Goal: Obtain resource: Download file/media

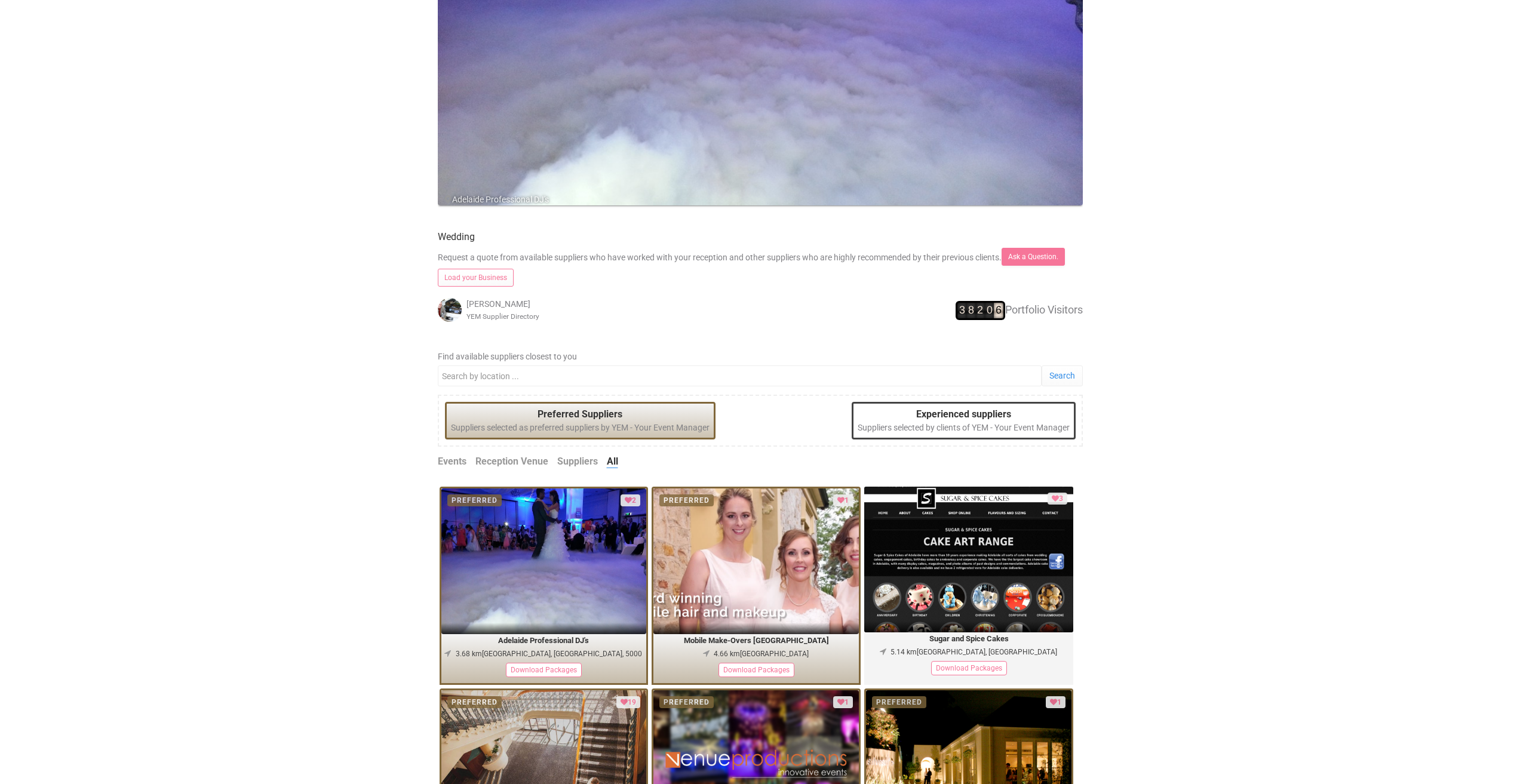
scroll to position [299, 0]
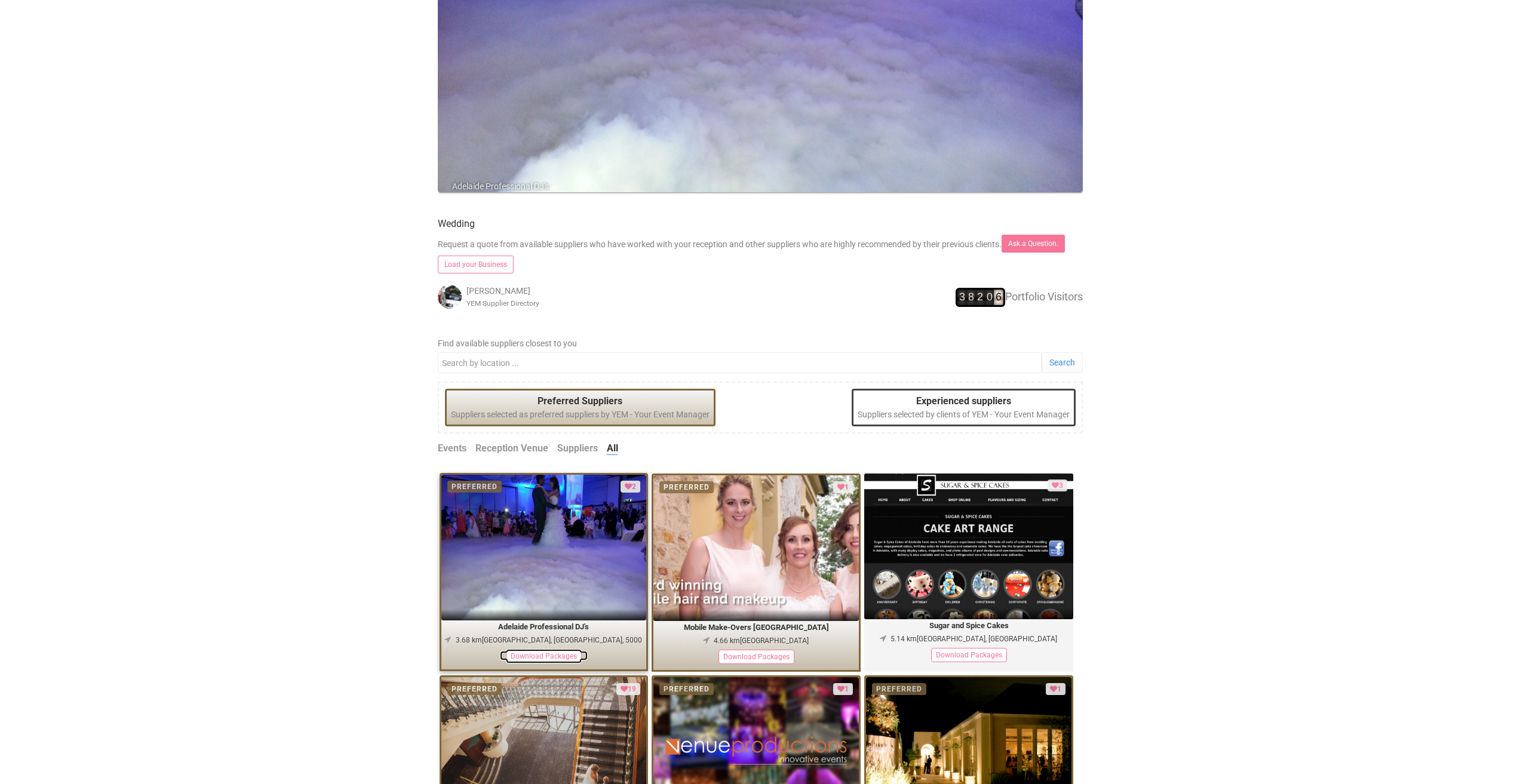
click at [562, 659] on div "Download Packages" at bounding box center [544, 655] width 76 height 14
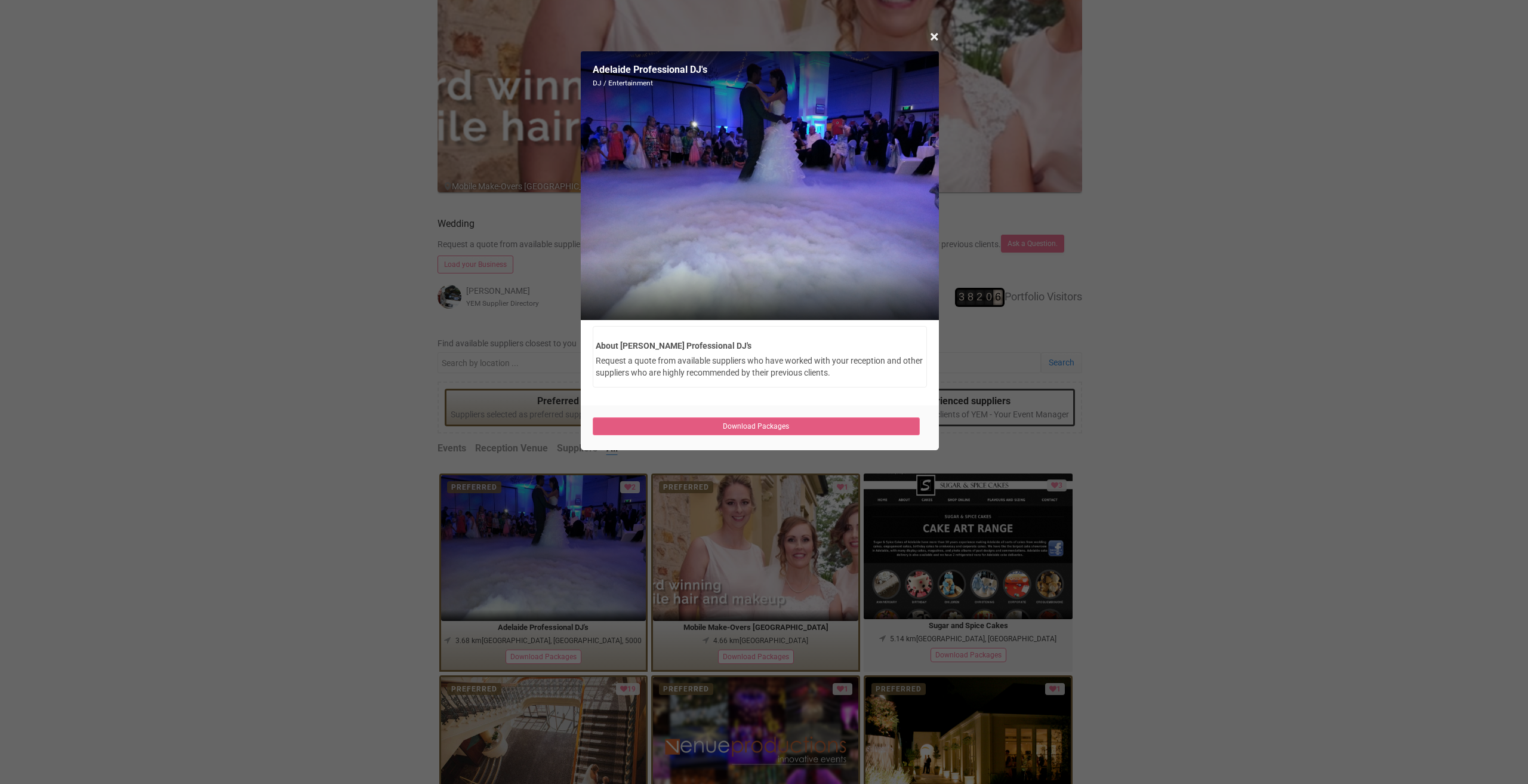
click at [843, 427] on link "Download Packages" at bounding box center [757, 426] width 328 height 18
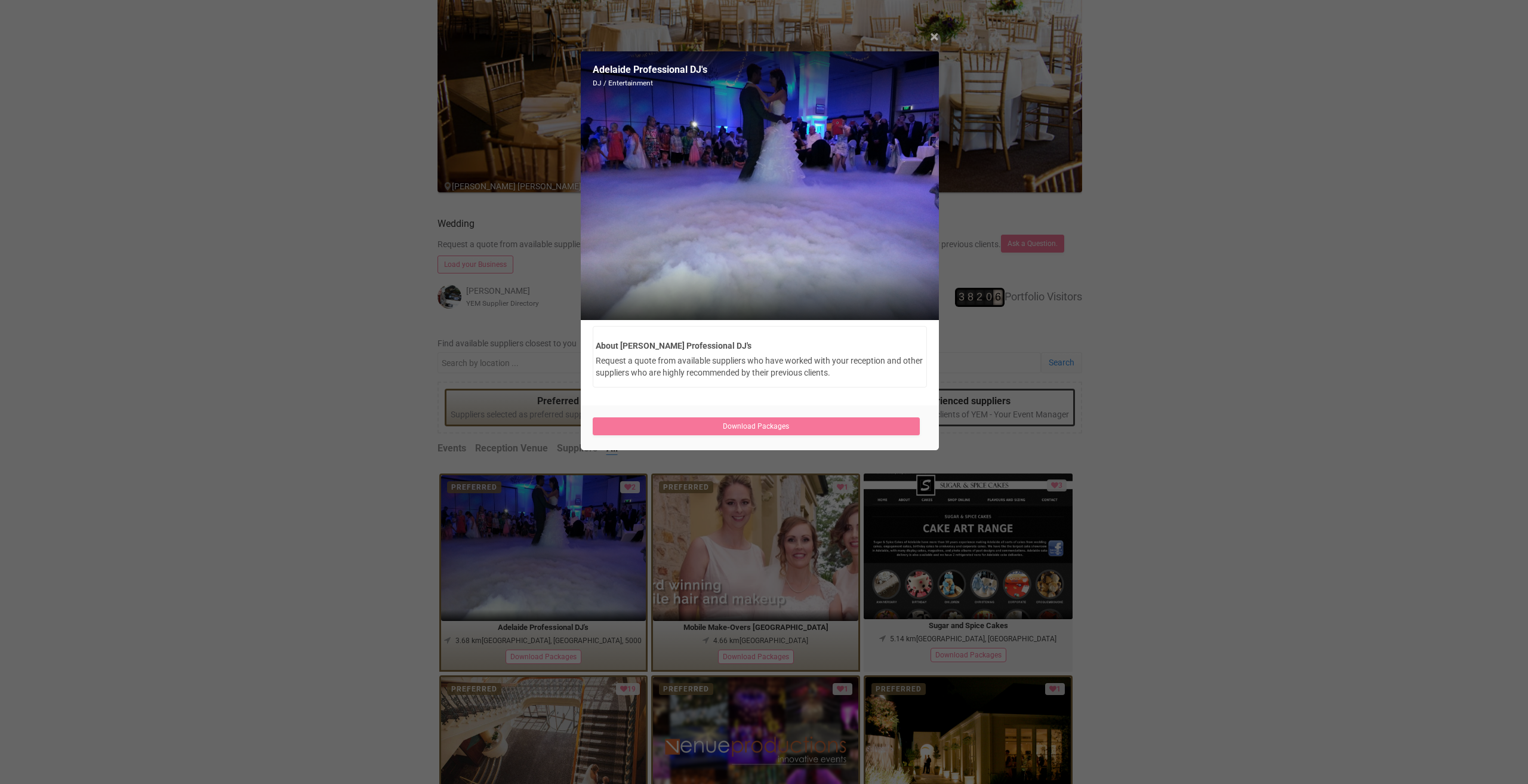
click at [936, 38] on span "×" at bounding box center [934, 37] width 9 height 20
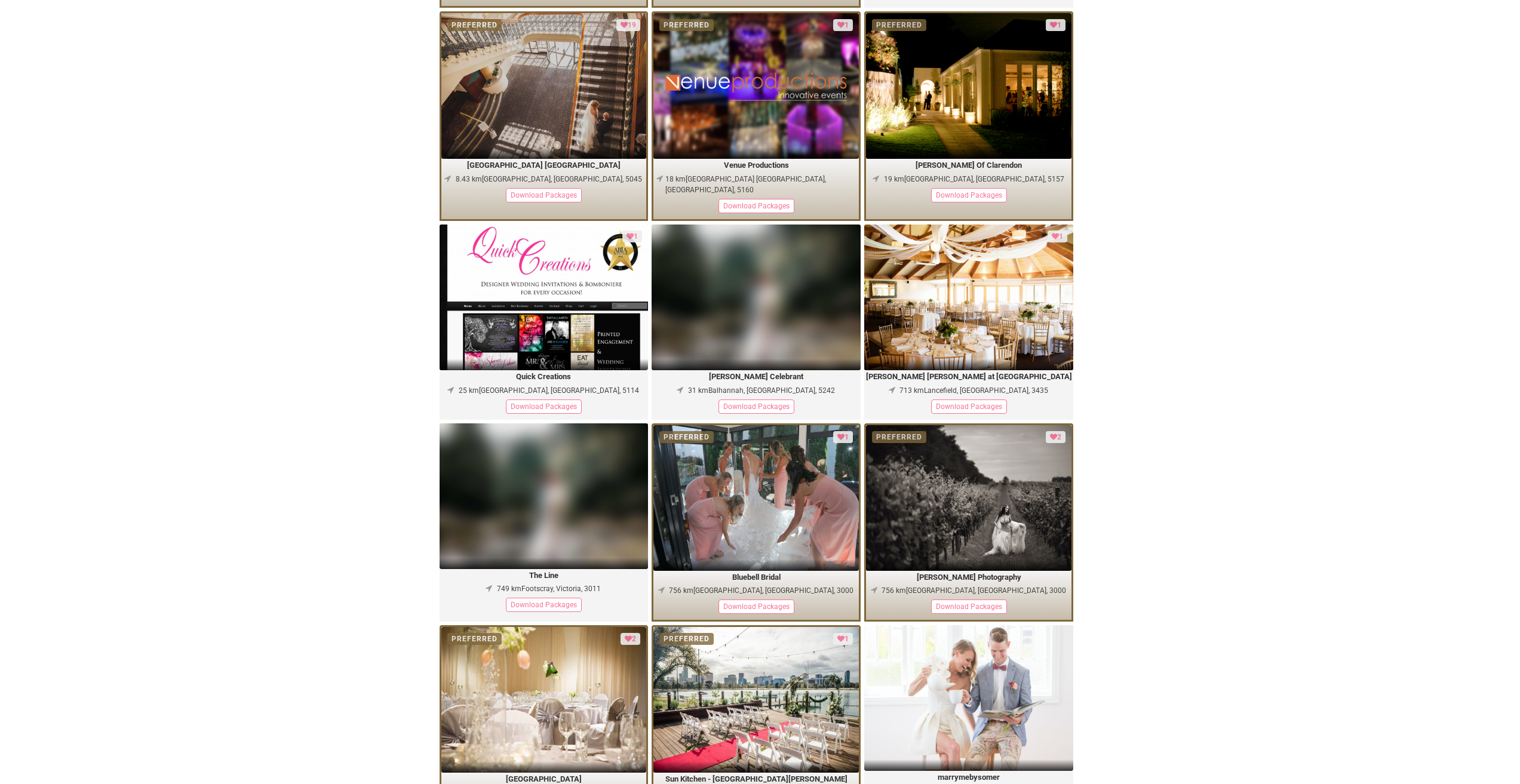
scroll to position [1074, 0]
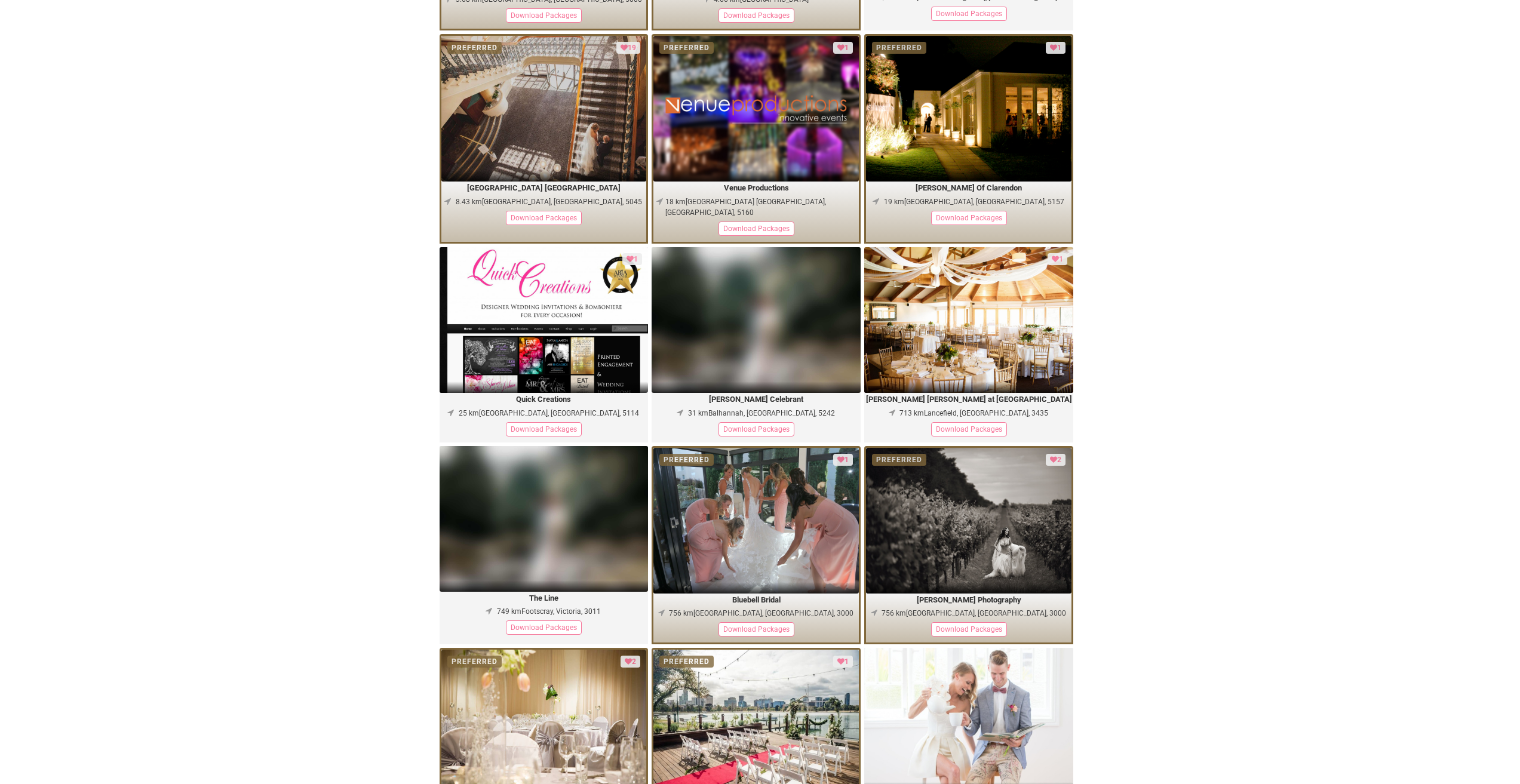
scroll to position [955, 0]
